Goal: Information Seeking & Learning: Learn about a topic

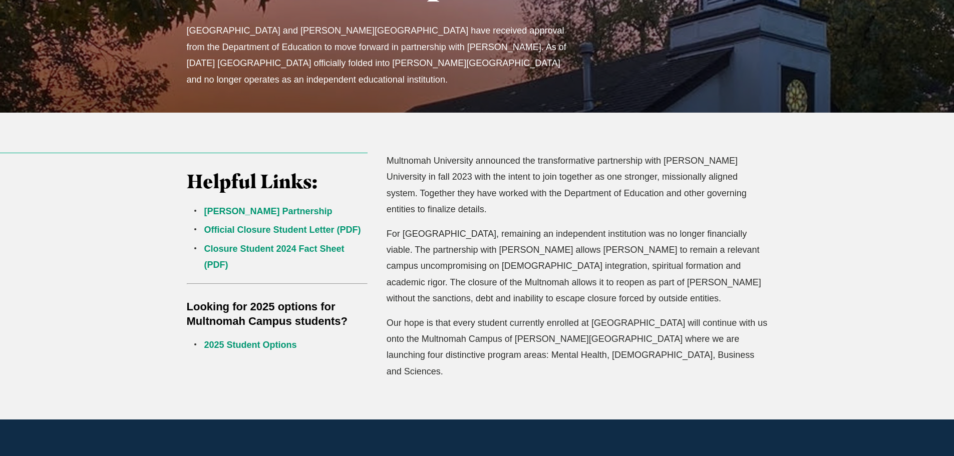
scroll to position [200, 0]
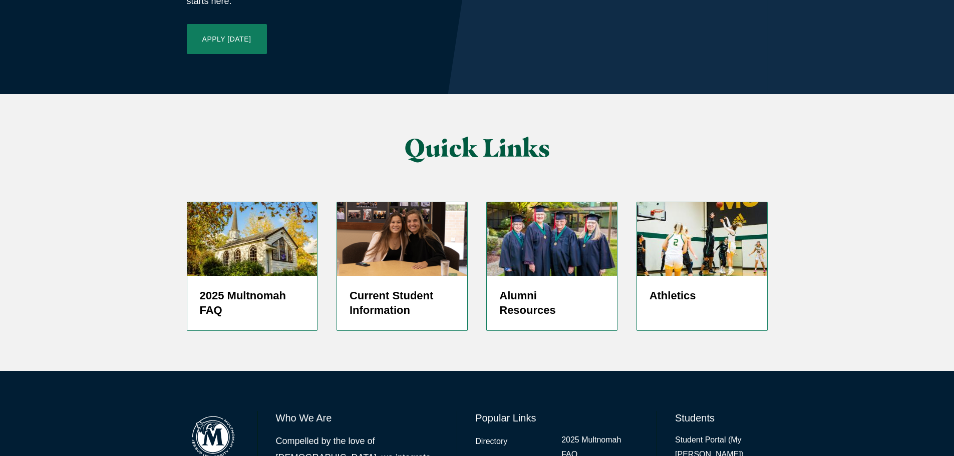
scroll to position [2403, 0]
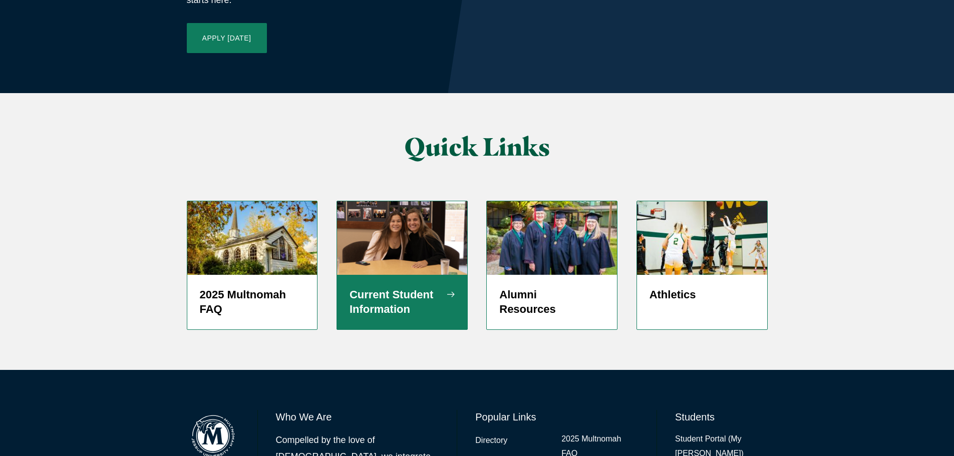
click at [364, 287] on h5 "Current Student Information" at bounding box center [401, 302] width 105 height 30
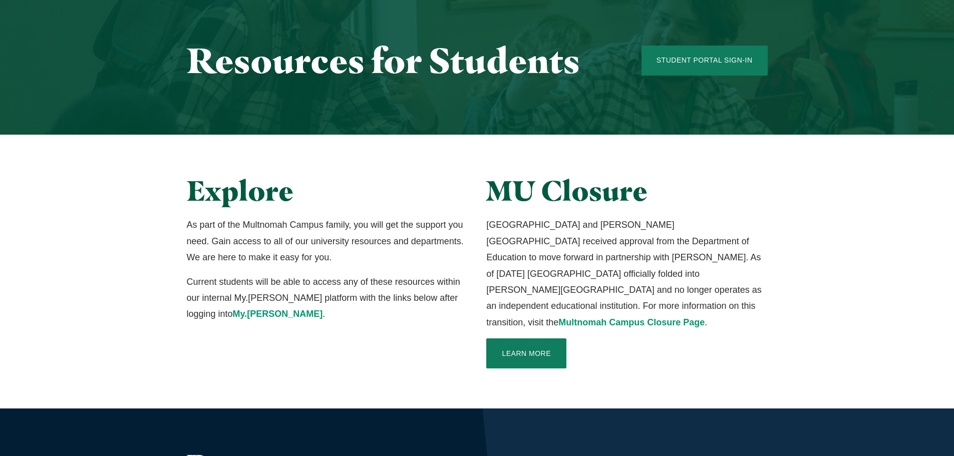
scroll to position [100, 0]
